Goal: Transaction & Acquisition: Purchase product/service

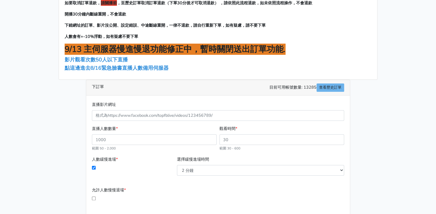
scroll to position [46, 0]
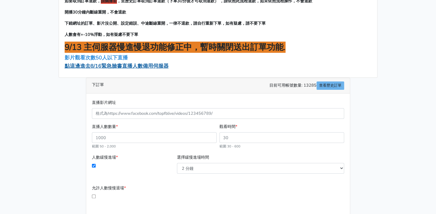
click at [153, 65] on span "點這邊進去8/16緊急臉書直播人數備用伺服器" at bounding box center [117, 66] width 104 height 7
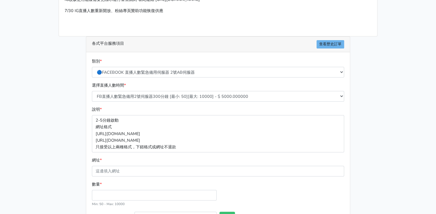
scroll to position [69, 0]
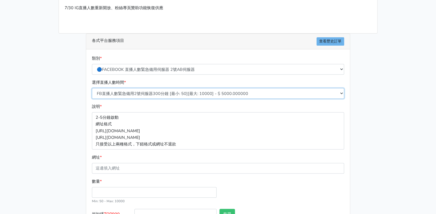
click at [152, 94] on select "FB直播人數緊急備用2號伺服器300分鐘 [最小: 50][最大: 10000] - $ 5000.000000 FB直播人數緊急備用2號伺服器60分鐘 [最…" at bounding box center [218, 93] width 252 height 11
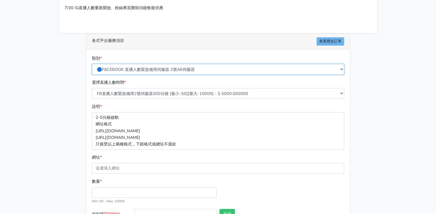
click at [164, 67] on select "🔵FACEBOOK 直播人數緊急備用伺服器 2號AB伺服器 🔵FACEBOOK 網軍專用貼文留言 安全保密 🔵9/30 FACEBOOK 直播人數緩慢進場緩慢…" at bounding box center [218, 69] width 252 height 11
select select "🔵9/30 FACEBOOK 直播人數緩慢進場緩慢退場 台灣獨家"
click at [92, 64] on select "🔵FACEBOOK 直播人數緊急備用伺服器 2號AB伺服器 🔵FACEBOOK 網軍專用貼文留言 安全保密 🔵9/30 FACEBOOK 直播人數緩慢進場緩慢…" at bounding box center [218, 69] width 252 height 11
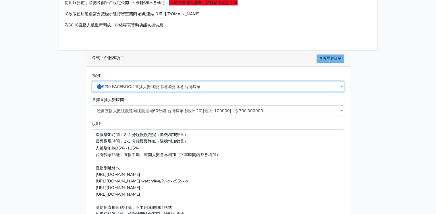
scroll to position [48, 0]
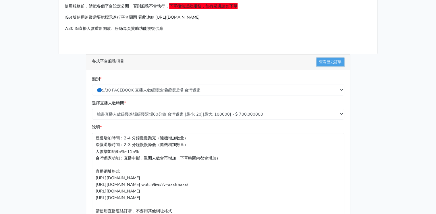
click at [324, 61] on link "查看歷史訂單" at bounding box center [331, 62] width 28 height 8
